Goal: Check status: Check status

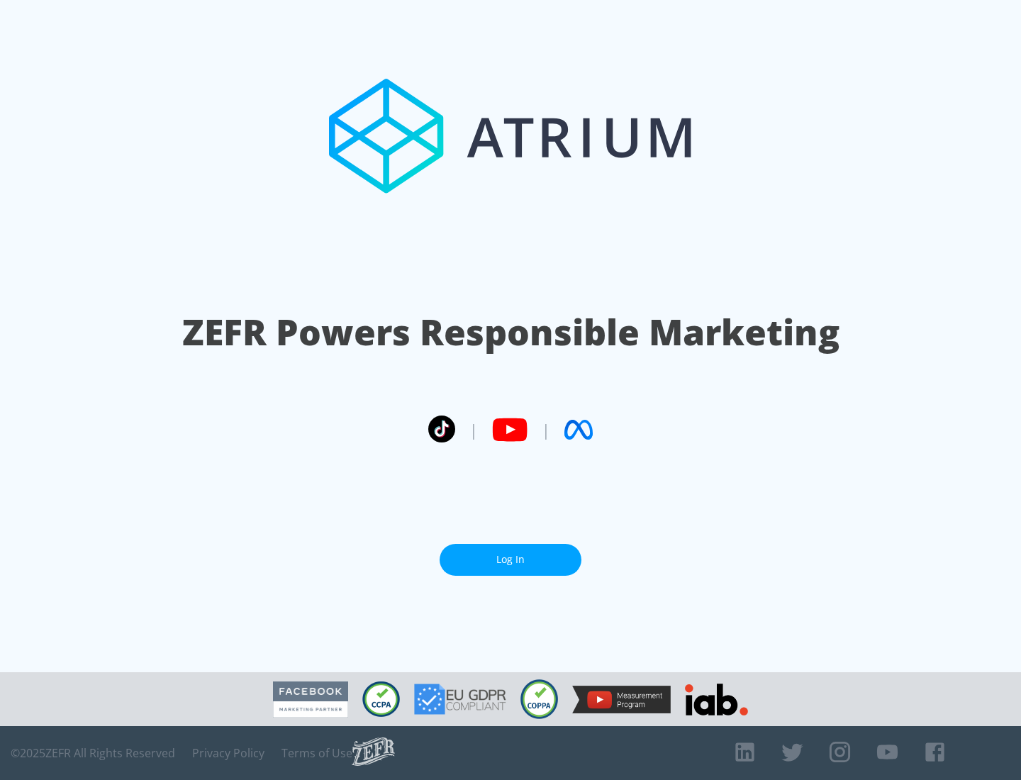
click at [511, 554] on link "Log In" at bounding box center [511, 560] width 142 height 32
